Goal: Navigation & Orientation: Find specific page/section

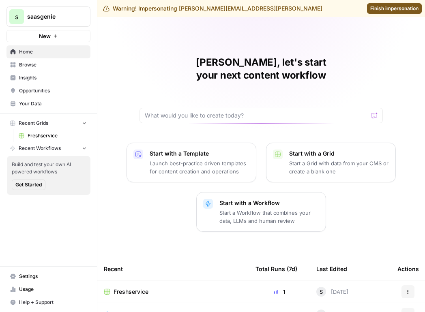
click at [44, 102] on span "Your Data" at bounding box center [53, 103] width 68 height 7
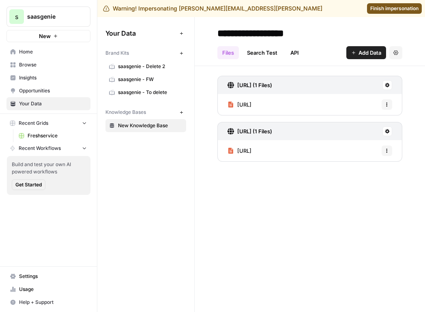
click at [49, 66] on span "Browse" at bounding box center [53, 64] width 68 height 7
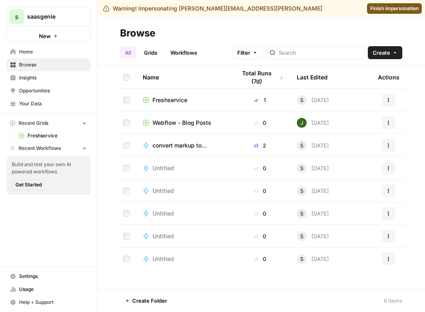
click at [48, 57] on link "Home" at bounding box center [48, 51] width 84 height 13
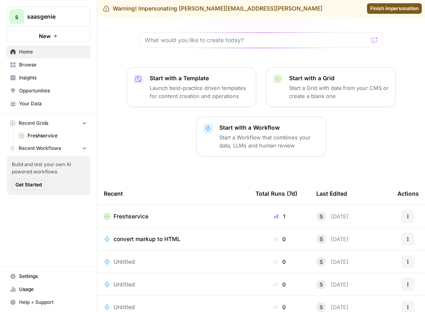
scroll to position [77, 0]
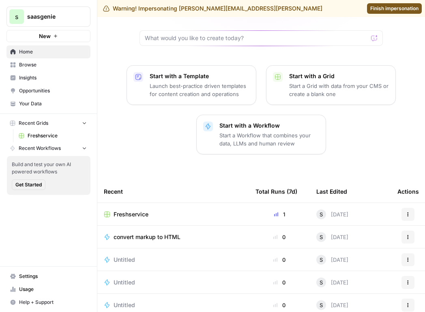
click at [384, 3] on link "Finish impersonation" at bounding box center [394, 8] width 55 height 11
